Goal: Browse casually: Explore the website without a specific task or goal

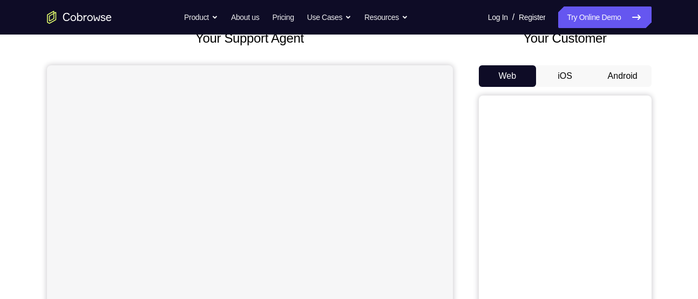
click at [622, 73] on button "Android" at bounding box center [623, 76] width 58 height 22
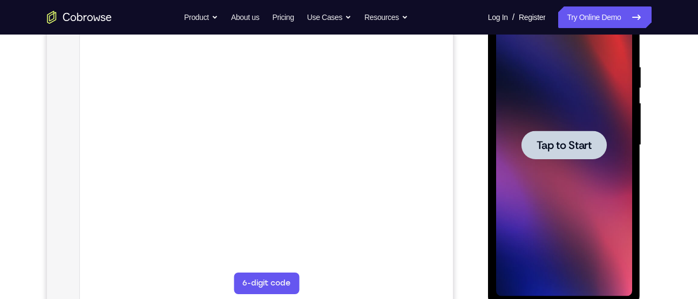
click at [554, 151] on span "Tap to Start" at bounding box center [564, 145] width 55 height 11
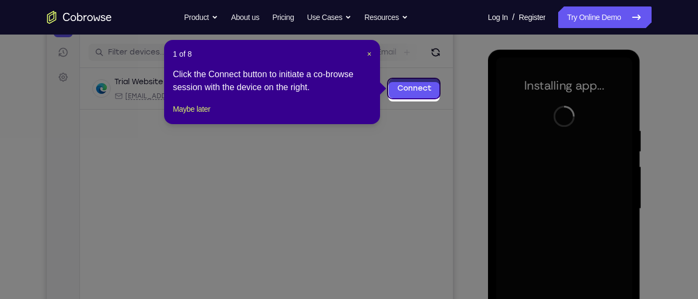
scroll to position [125, 0]
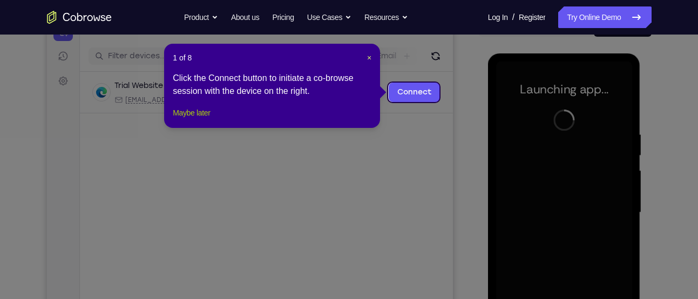
click at [210, 119] on button "Maybe later" at bounding box center [191, 112] width 37 height 13
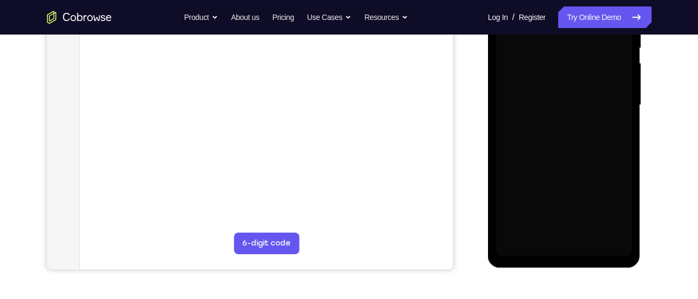
scroll to position [233, 0]
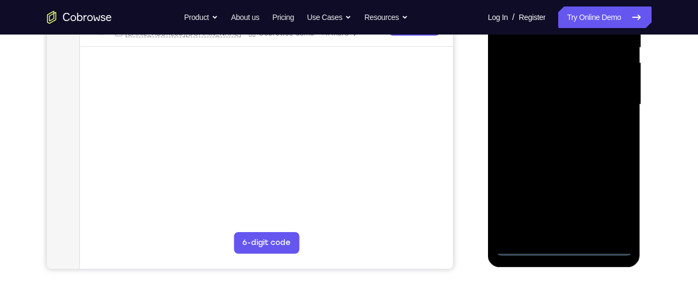
click at [563, 253] on div at bounding box center [564, 105] width 136 height 302
click at [610, 198] on div at bounding box center [564, 105] width 136 height 302
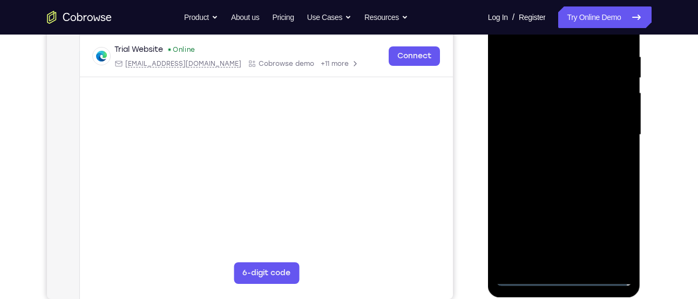
scroll to position [180, 0]
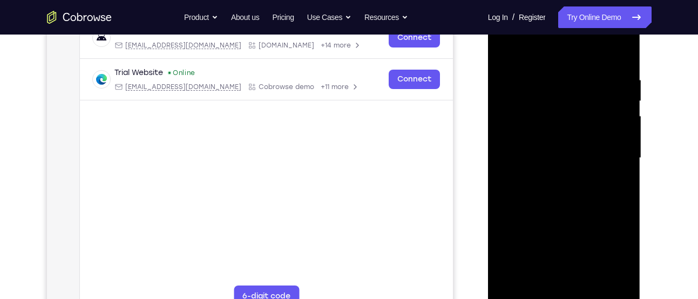
click at [528, 57] on div at bounding box center [564, 158] width 136 height 302
click at [612, 160] on div at bounding box center [564, 158] width 136 height 302
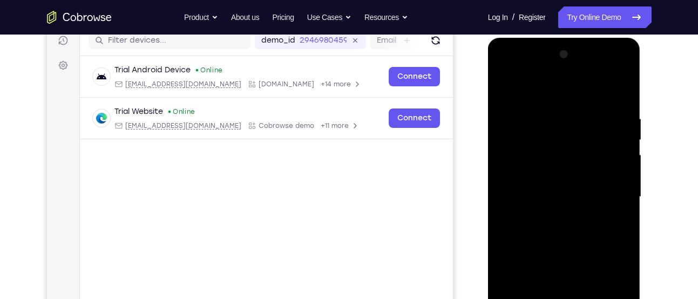
scroll to position [140, 0]
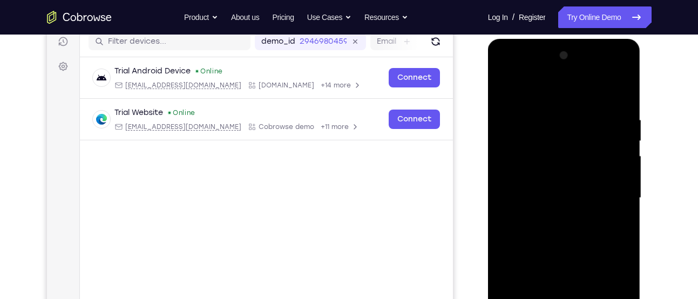
click at [549, 215] on div at bounding box center [564, 198] width 136 height 302
click at [576, 178] on div at bounding box center [564, 198] width 136 height 302
click at [571, 194] on div at bounding box center [564, 198] width 136 height 302
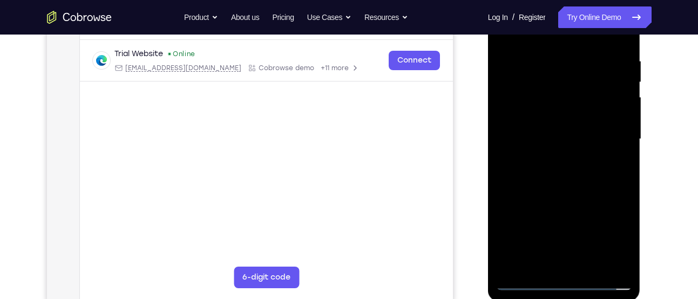
scroll to position [200, 0]
click at [568, 177] on div at bounding box center [564, 138] width 136 height 302
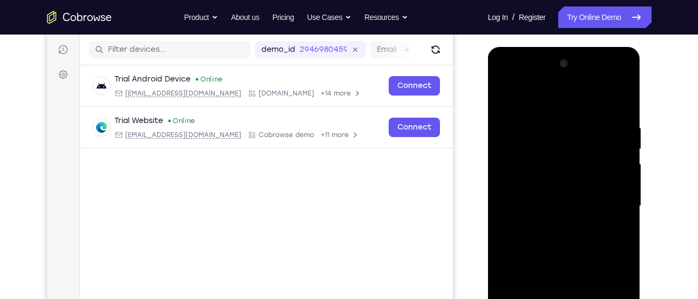
scroll to position [137, 0]
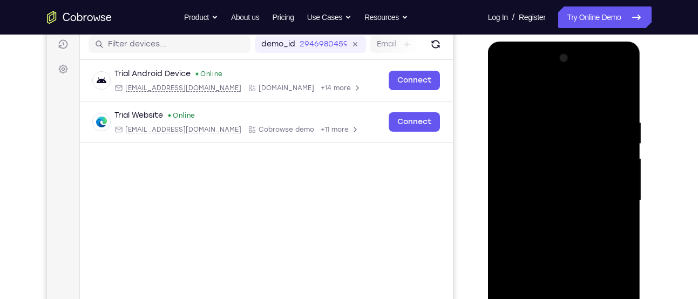
click at [569, 219] on div at bounding box center [564, 201] width 136 height 302
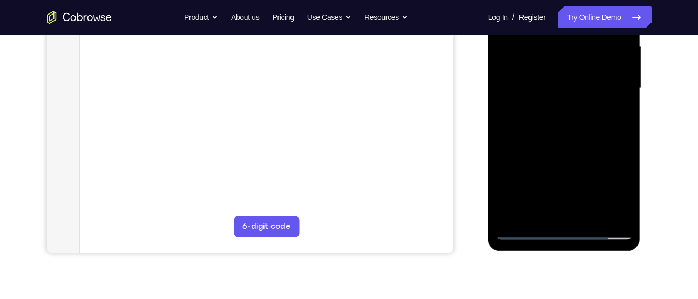
scroll to position [250, 0]
click at [542, 217] on div at bounding box center [564, 88] width 136 height 302
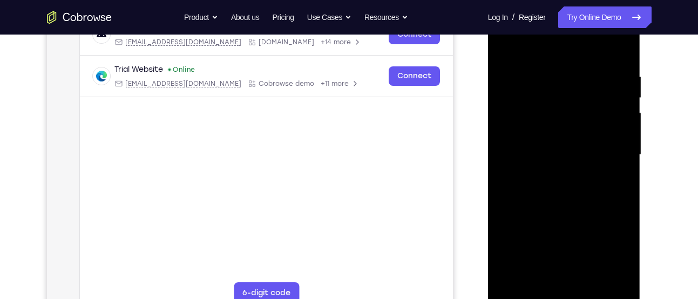
scroll to position [182, 0]
click at [555, 51] on div at bounding box center [564, 156] width 136 height 302
click at [548, 49] on div at bounding box center [564, 156] width 136 height 302
click at [540, 73] on div at bounding box center [564, 156] width 136 height 302
click at [518, 85] on div at bounding box center [564, 156] width 136 height 302
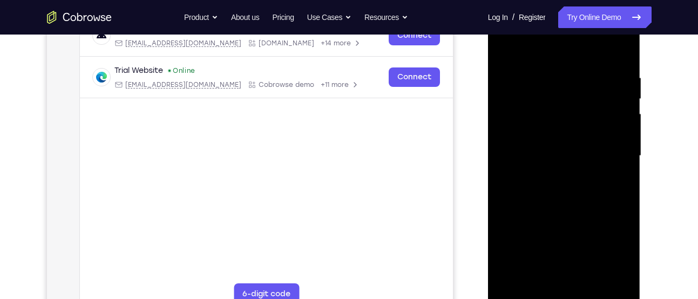
click at [528, 221] on div at bounding box center [564, 156] width 136 height 302
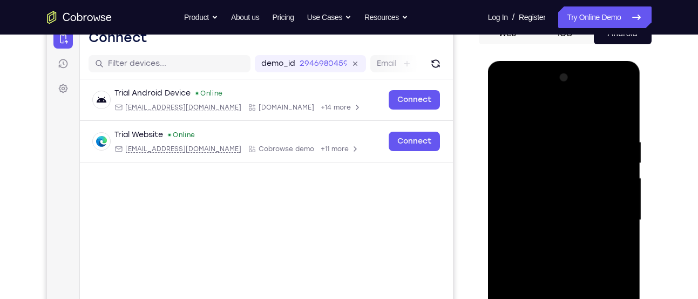
scroll to position [117, 0]
click at [505, 109] on div at bounding box center [564, 221] width 136 height 302
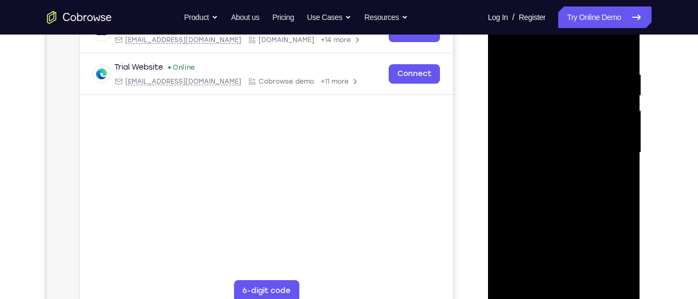
scroll to position [191, 0]
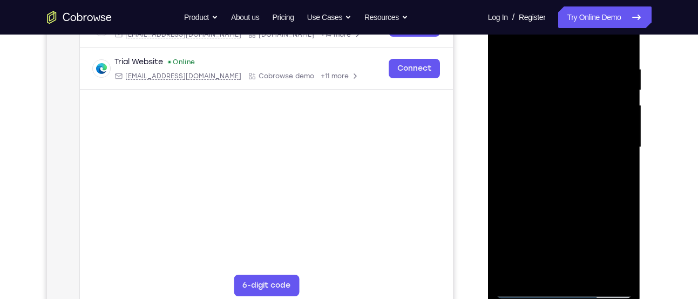
click at [520, 185] on div at bounding box center [564, 147] width 136 height 302
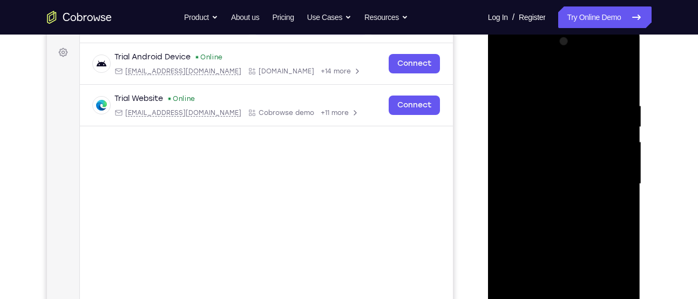
scroll to position [151, 0]
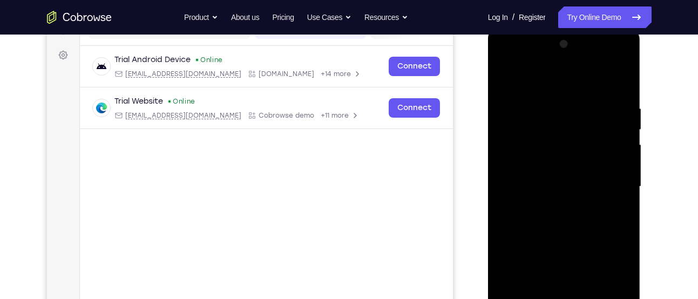
click at [623, 80] on div at bounding box center [564, 187] width 136 height 302
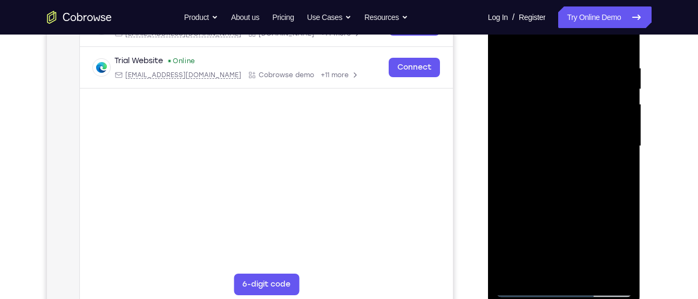
scroll to position [192, 0]
click at [526, 202] on div at bounding box center [564, 146] width 136 height 302
click at [565, 69] on div at bounding box center [564, 146] width 136 height 302
click at [623, 217] on div at bounding box center [564, 146] width 136 height 302
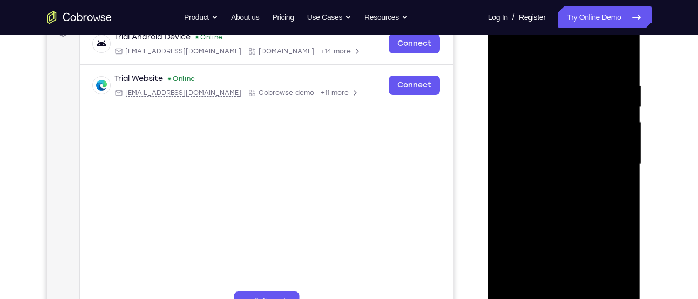
scroll to position [245, 0]
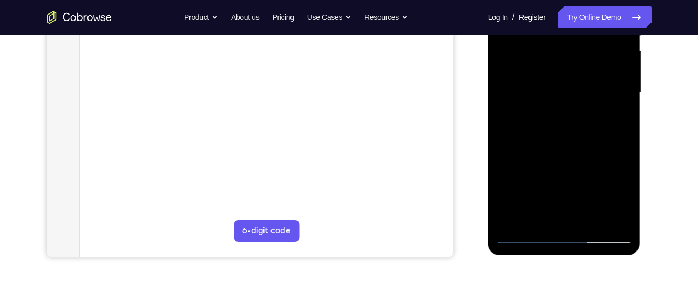
click at [627, 164] on div at bounding box center [564, 93] width 136 height 302
click at [625, 164] on div at bounding box center [564, 93] width 136 height 302
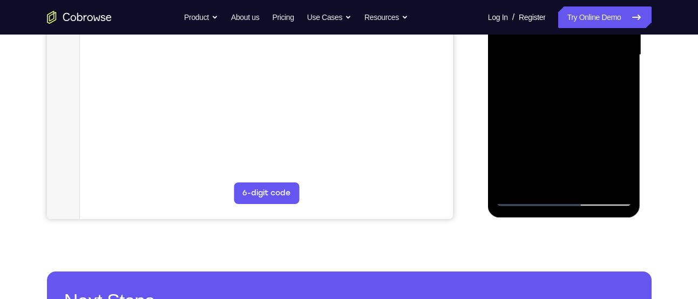
scroll to position [283, 0]
click at [628, 125] on div at bounding box center [564, 54] width 136 height 302
click at [505, 126] on div at bounding box center [564, 54] width 136 height 302
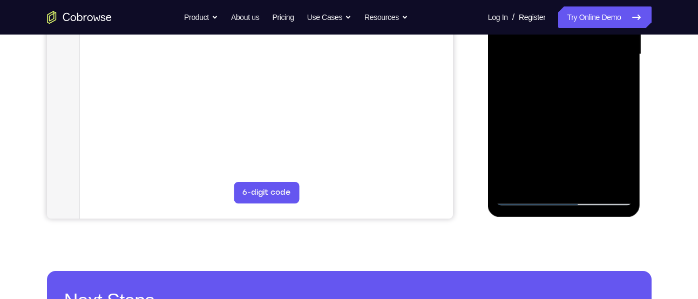
click at [520, 124] on div at bounding box center [564, 54] width 136 height 302
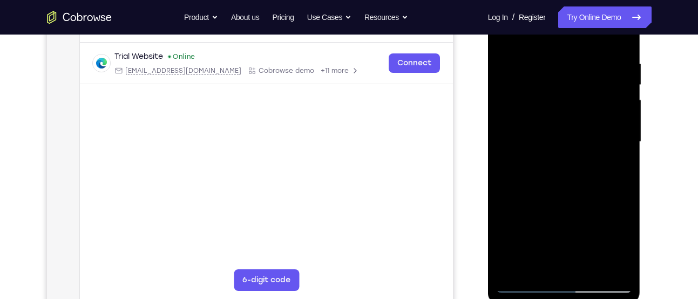
scroll to position [197, 0]
click at [531, 125] on div at bounding box center [564, 141] width 136 height 302
click at [519, 111] on div at bounding box center [564, 141] width 136 height 302
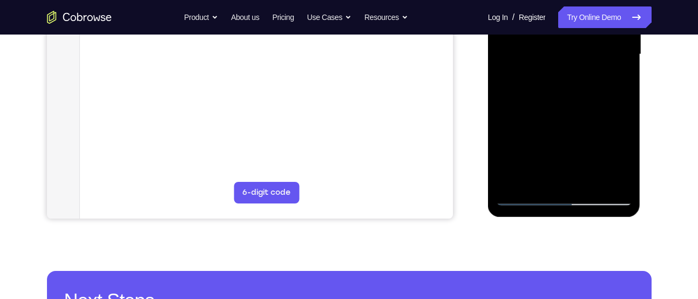
click at [513, 180] on div at bounding box center [564, 54] width 136 height 302
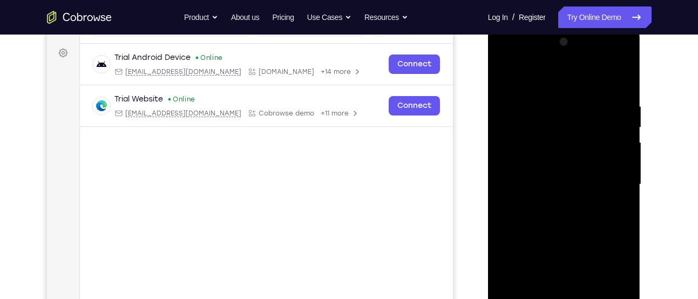
scroll to position [158, 0]
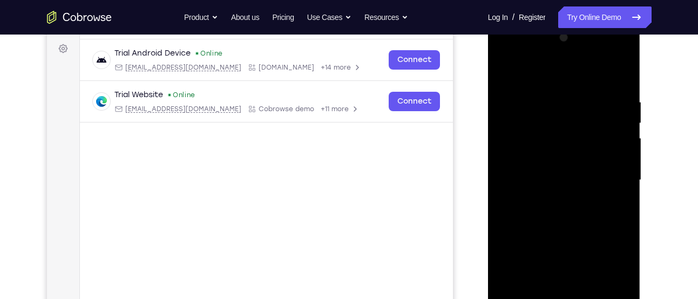
click at [554, 103] on div at bounding box center [564, 180] width 136 height 302
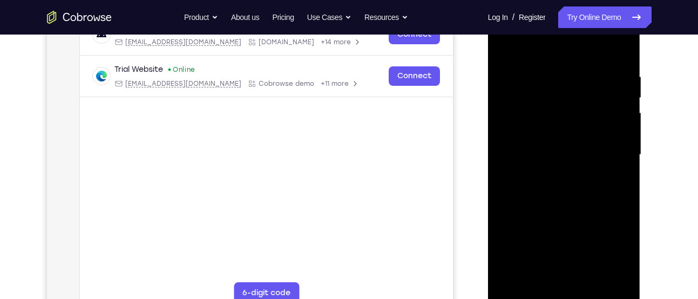
scroll to position [192, 0]
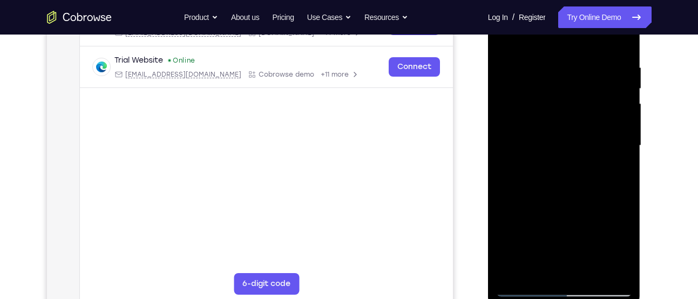
click at [623, 151] on div at bounding box center [564, 146] width 136 height 302
click at [501, 147] on div at bounding box center [564, 146] width 136 height 302
click at [541, 152] on div at bounding box center [564, 146] width 136 height 302
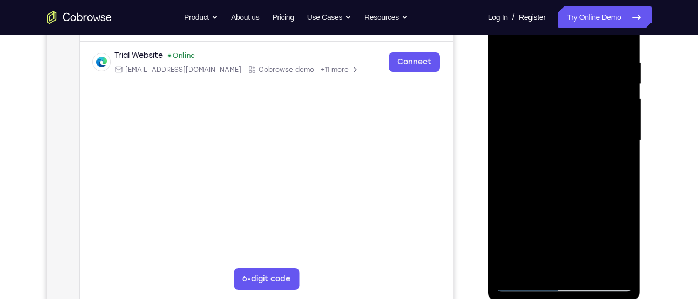
scroll to position [197, 0]
click at [600, 139] on div at bounding box center [564, 141] width 136 height 302
click at [618, 139] on div at bounding box center [564, 141] width 136 height 302
click at [624, 157] on div at bounding box center [564, 141] width 136 height 302
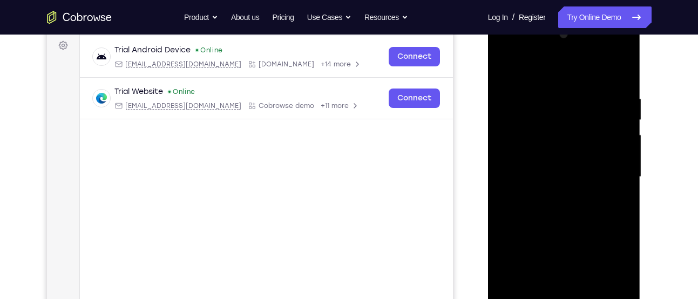
scroll to position [161, 0]
click at [620, 137] on div at bounding box center [564, 176] width 136 height 302
click at [618, 70] on div at bounding box center [564, 176] width 136 height 302
